Goal: Task Accomplishment & Management: Manage account settings

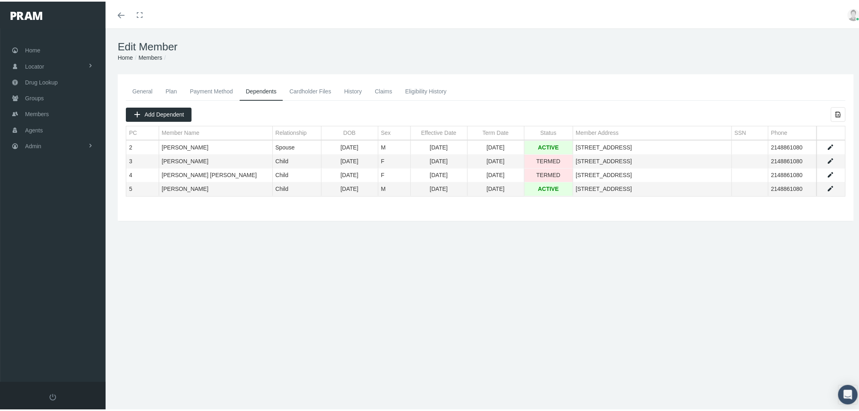
click at [142, 91] on link "General" at bounding box center [142, 90] width 33 height 18
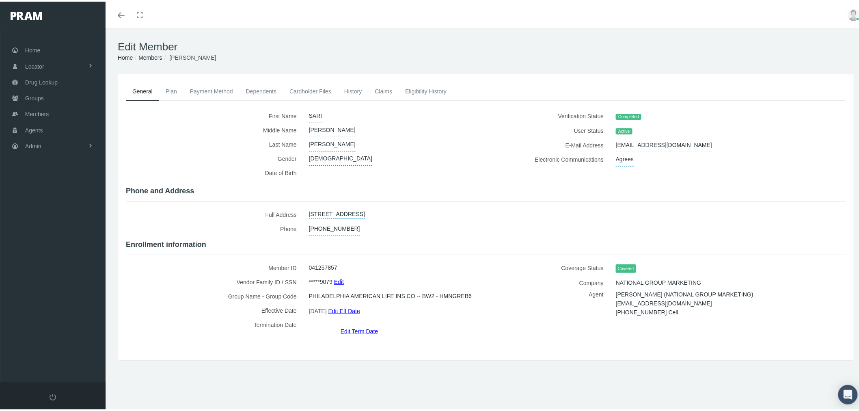
click at [260, 91] on link "Dependents" at bounding box center [262, 90] width 44 height 18
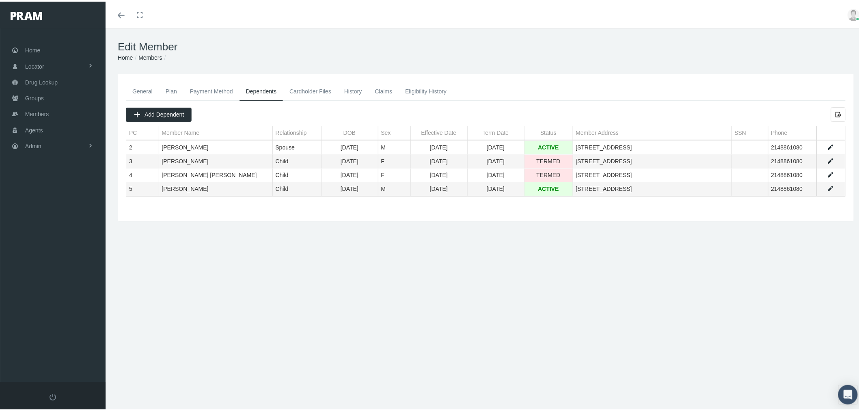
click at [827, 186] on link "Data grid" at bounding box center [830, 186] width 7 height 7
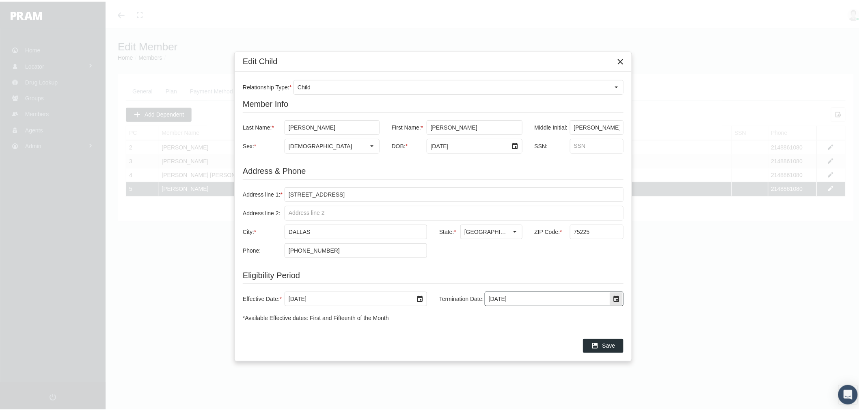
click at [611, 300] on div "Select" at bounding box center [616, 297] width 13 height 13
drag, startPoint x: 522, startPoint y: 296, endPoint x: 482, endPoint y: 296, distance: 39.8
click at [482, 296] on div "Termination Date: 12/31/2039" at bounding box center [528, 297] width 190 height 15
drag, startPoint x: 489, startPoint y: 298, endPoint x: 473, endPoint y: 298, distance: 16.2
click at [473, 298] on div "Termination Date: 09/01" at bounding box center [528, 297] width 190 height 15
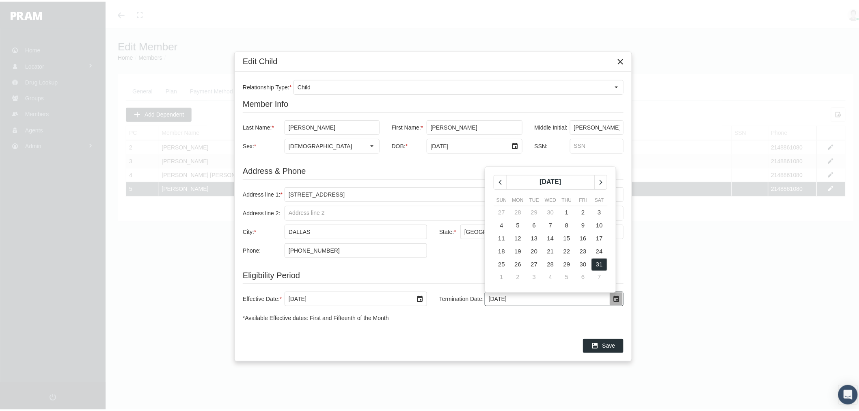
type input "8/31/2025"
click at [567, 331] on div "Save" at bounding box center [433, 343] width 397 height 31
click at [617, 297] on div "Select" at bounding box center [616, 297] width 13 height 13
click at [498, 273] on span "31" at bounding box center [501, 275] width 7 height 7
click at [611, 342] on span "Save" at bounding box center [608, 344] width 13 height 6
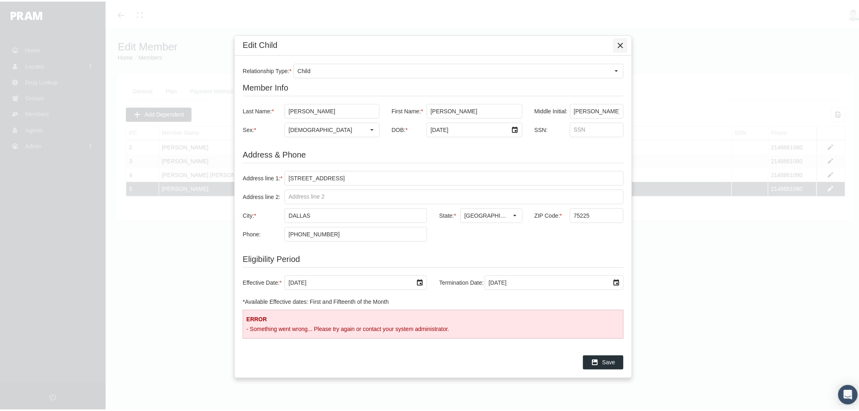
click at [619, 43] on icon "Close" at bounding box center [620, 43] width 7 height 7
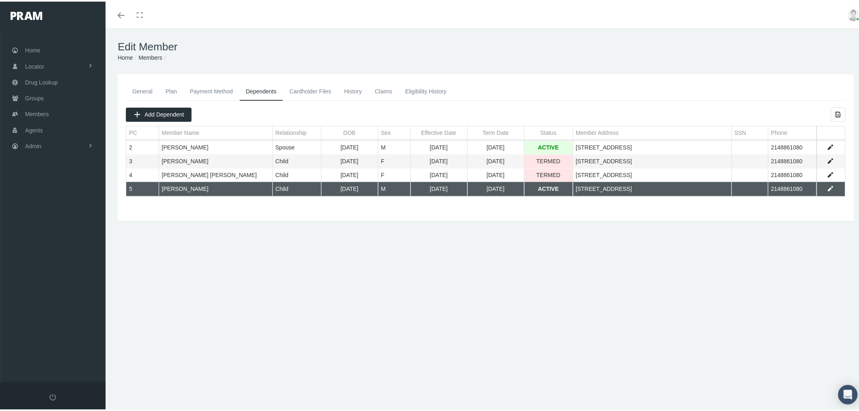
click at [148, 84] on link "General" at bounding box center [142, 90] width 33 height 18
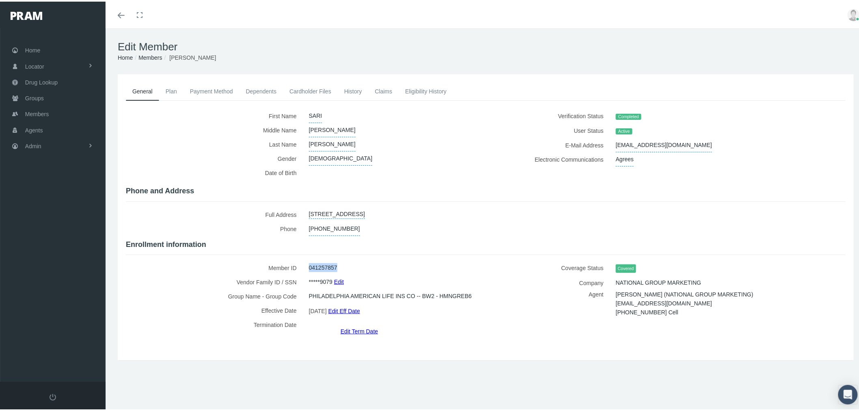
drag, startPoint x: 336, startPoint y: 263, endPoint x: 302, endPoint y: 262, distance: 33.7
click at [303, 262] on div "041257857" at bounding box center [391, 266] width 177 height 14
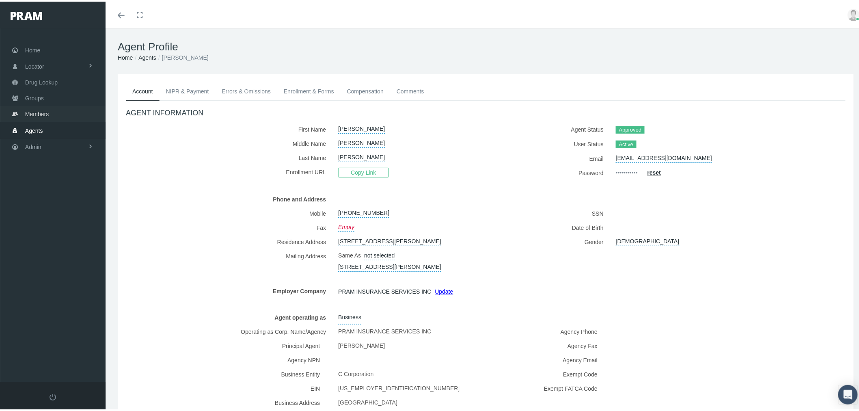
click at [67, 110] on link "Members" at bounding box center [53, 112] width 106 height 16
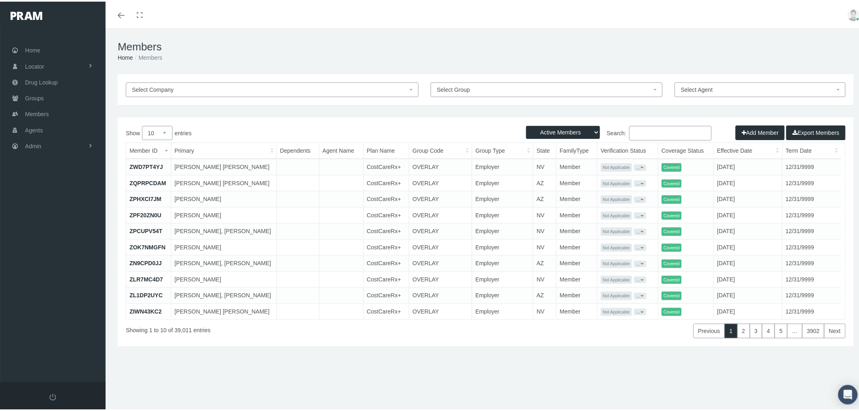
click at [650, 132] on input "Search:" at bounding box center [670, 131] width 82 height 15
paste input "Samuel Tuchenhagen"
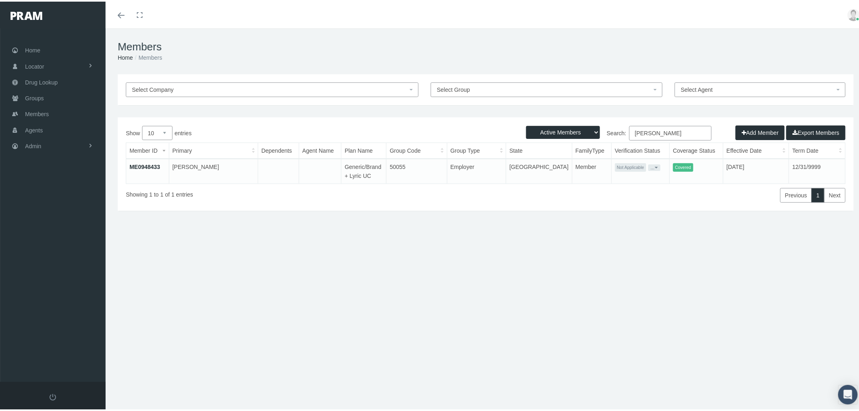
type input "Samuel Tuchenhagen"
click at [148, 165] on link "ME0948433" at bounding box center [144, 165] width 31 height 6
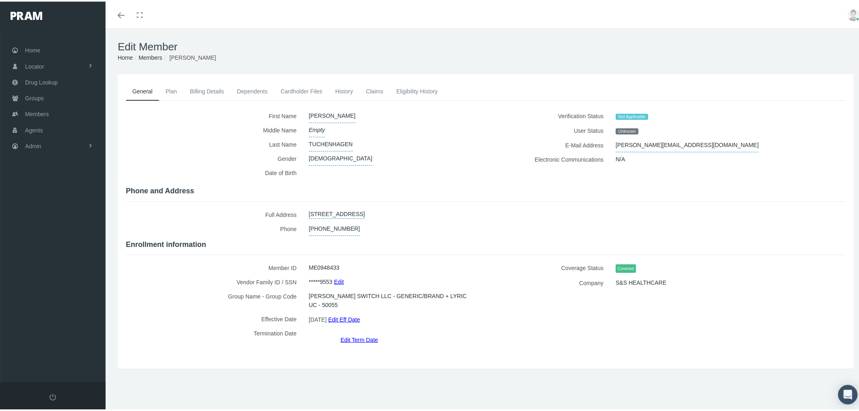
click at [416, 95] on link "Eligibility History" at bounding box center [417, 90] width 54 height 18
